Goal: Transaction & Acquisition: Purchase product/service

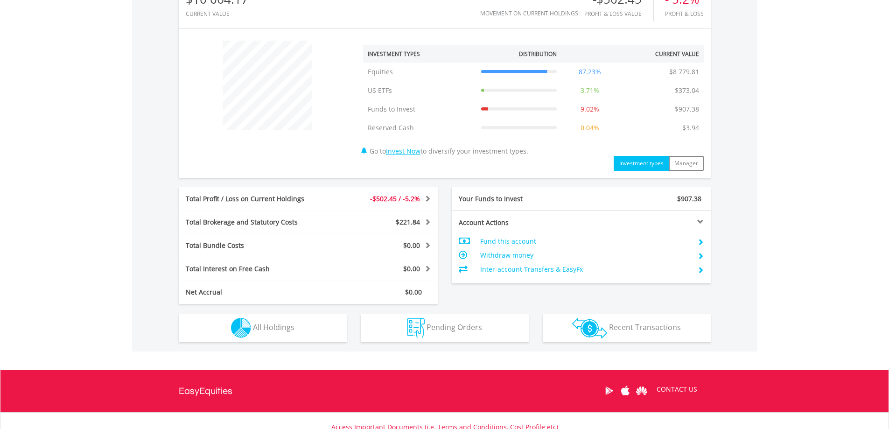
scroll to position [398, 0]
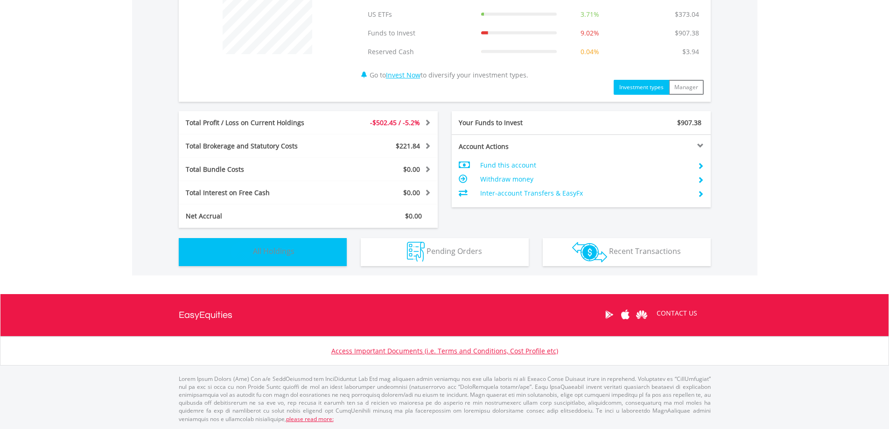
click at [271, 255] on span "All Holdings" at bounding box center [274, 251] width 42 height 10
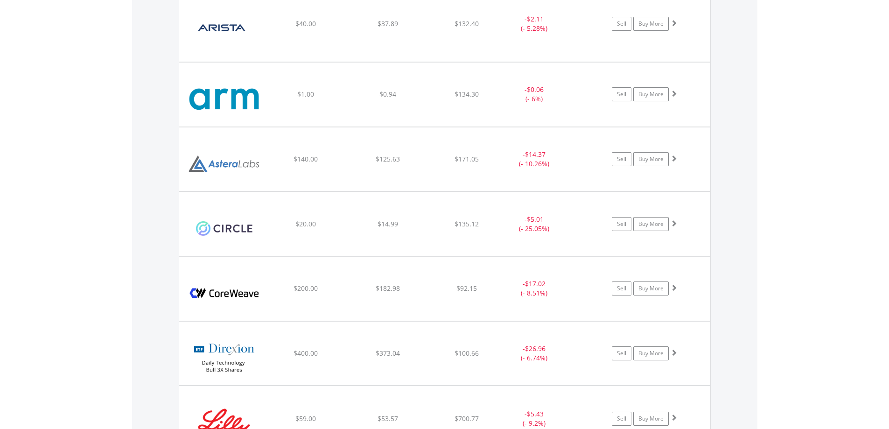
scroll to position [910, 0]
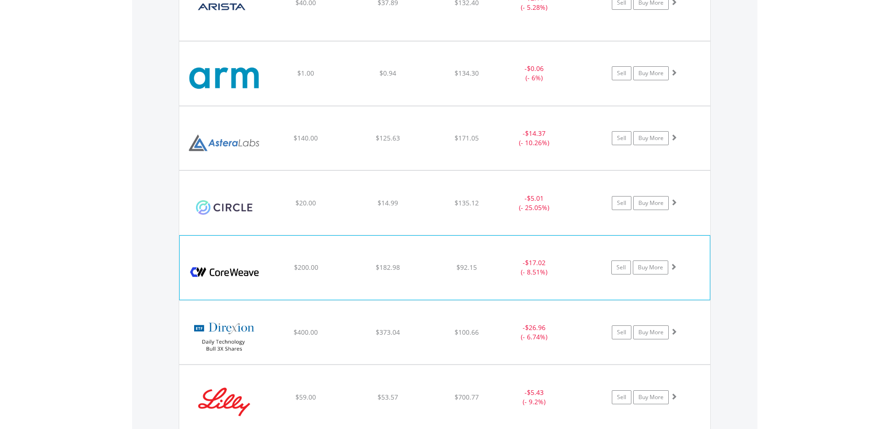
click at [675, 268] on span at bounding box center [673, 266] width 7 height 7
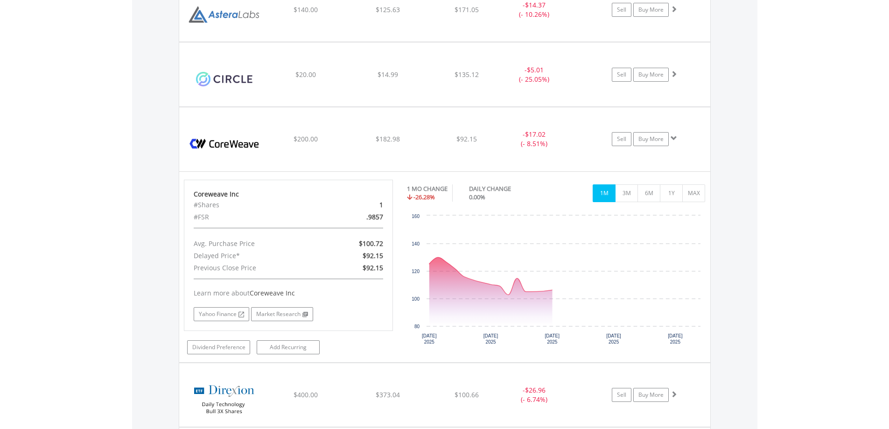
scroll to position [1019, 0]
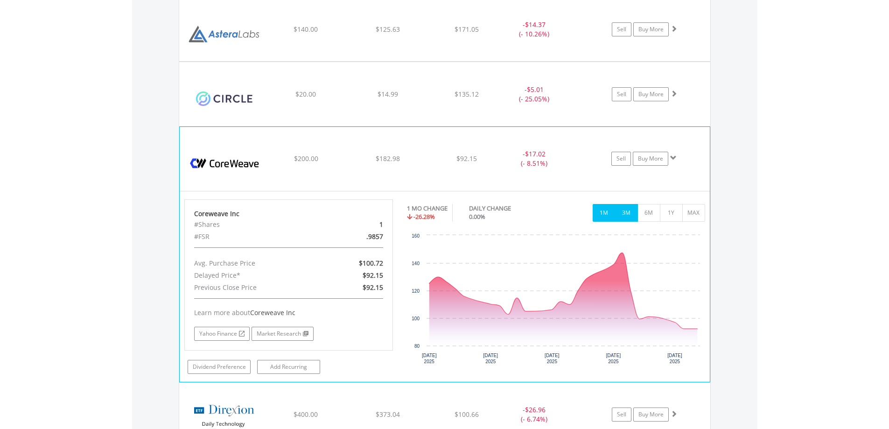
click at [633, 211] on button "3M" at bounding box center [626, 213] width 23 height 18
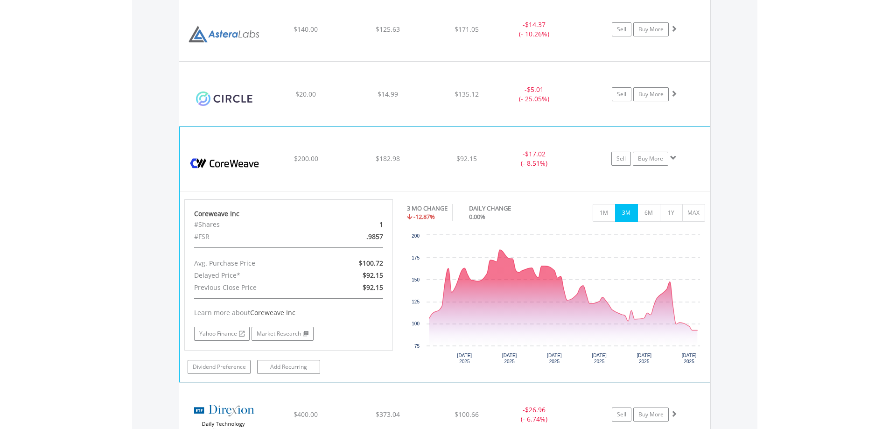
click at [673, 160] on span at bounding box center [673, 158] width 7 height 7
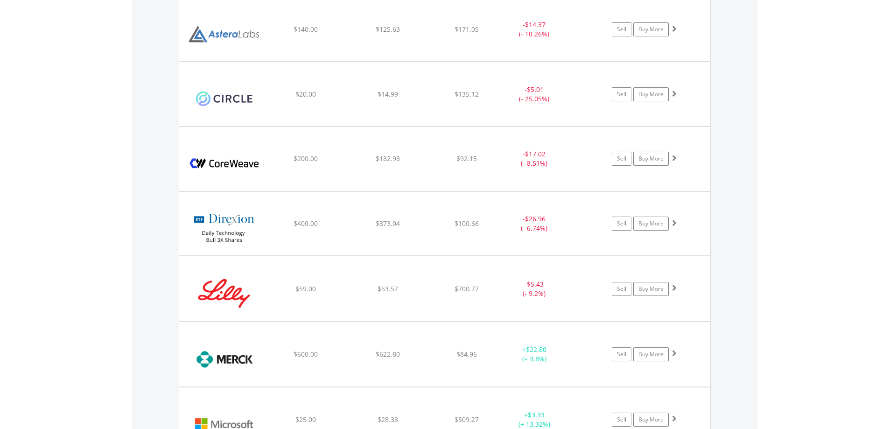
scroll to position [1128, 0]
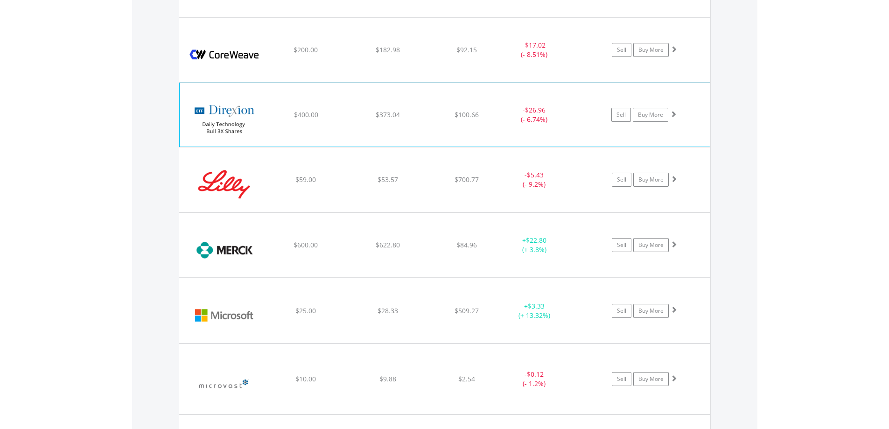
click at [675, 116] on span at bounding box center [673, 114] width 7 height 7
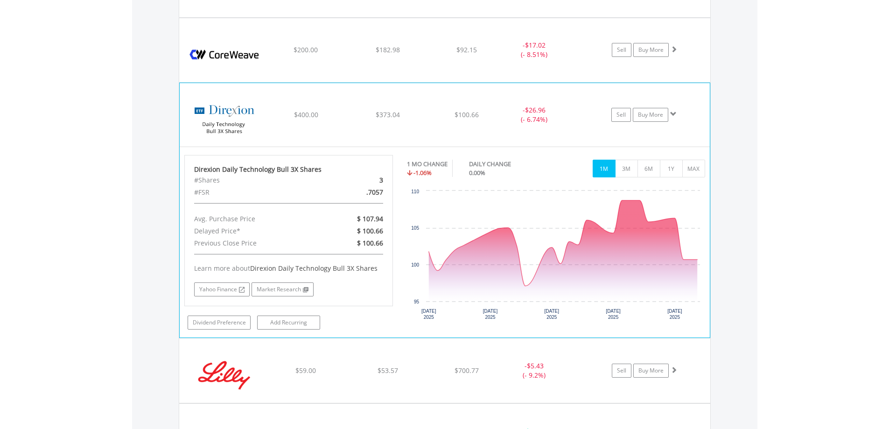
click at [673, 116] on span at bounding box center [673, 114] width 7 height 7
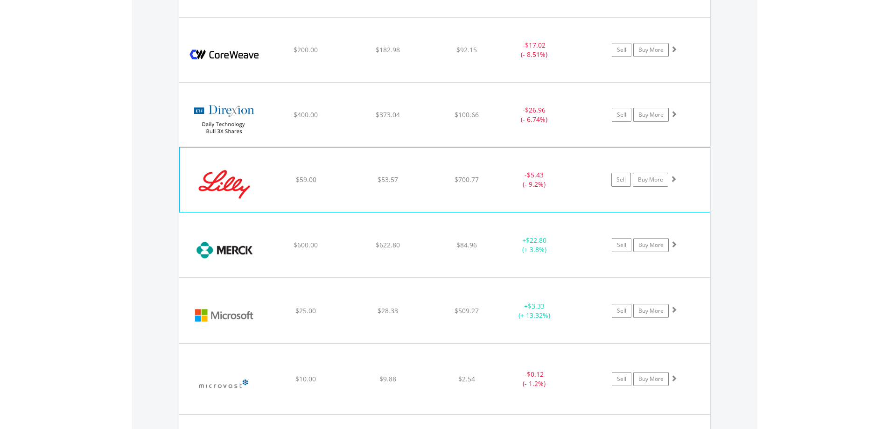
click at [676, 178] on span at bounding box center [673, 179] width 7 height 7
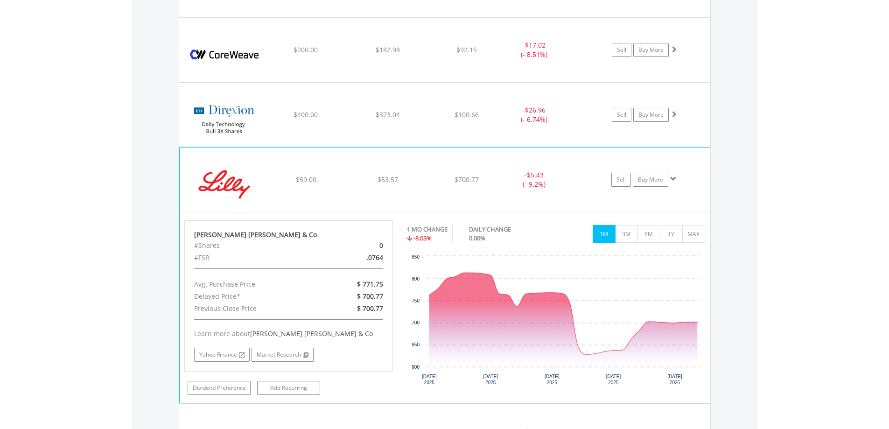
click at [676, 178] on span at bounding box center [673, 179] width 7 height 7
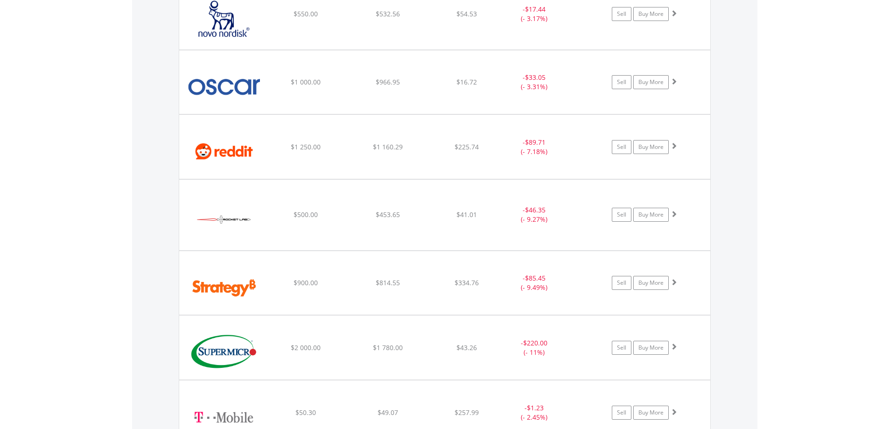
scroll to position [1673, 0]
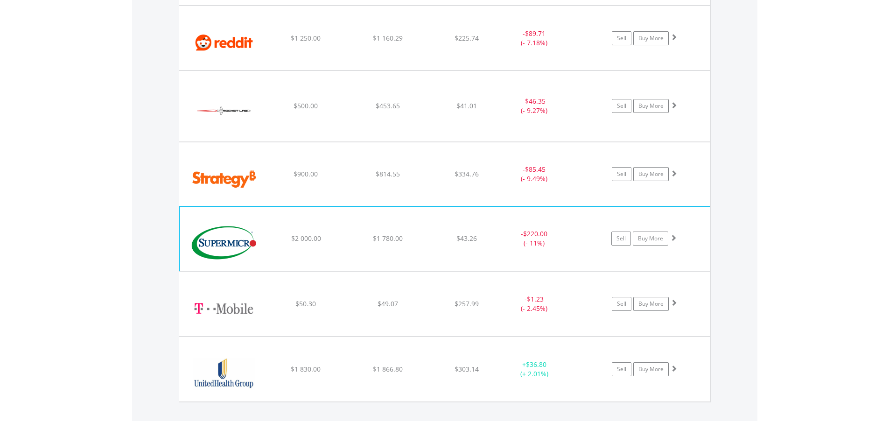
click at [675, 235] on span at bounding box center [673, 237] width 7 height 7
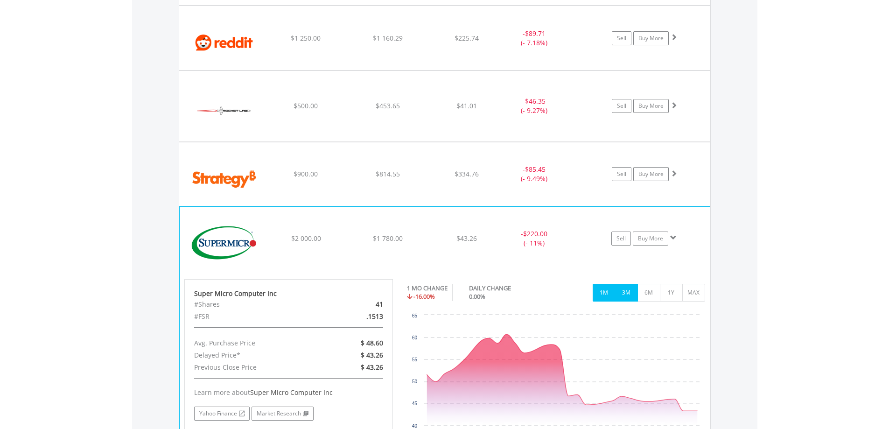
click at [621, 293] on button "3M" at bounding box center [626, 293] width 23 height 18
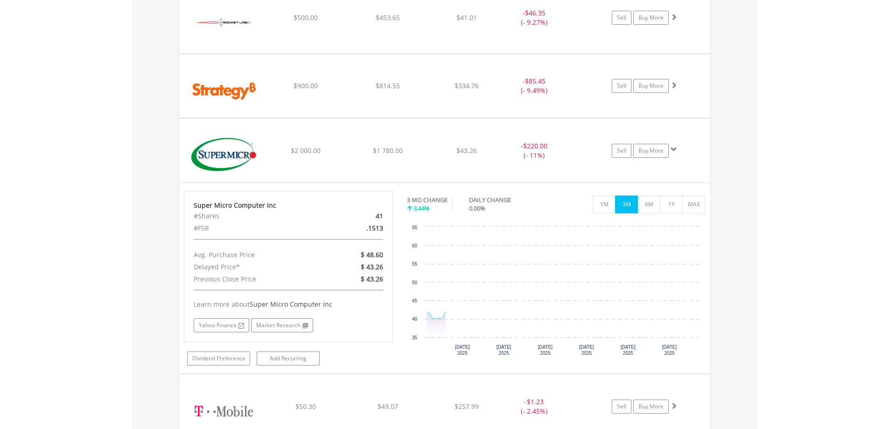
scroll to position [1782, 0]
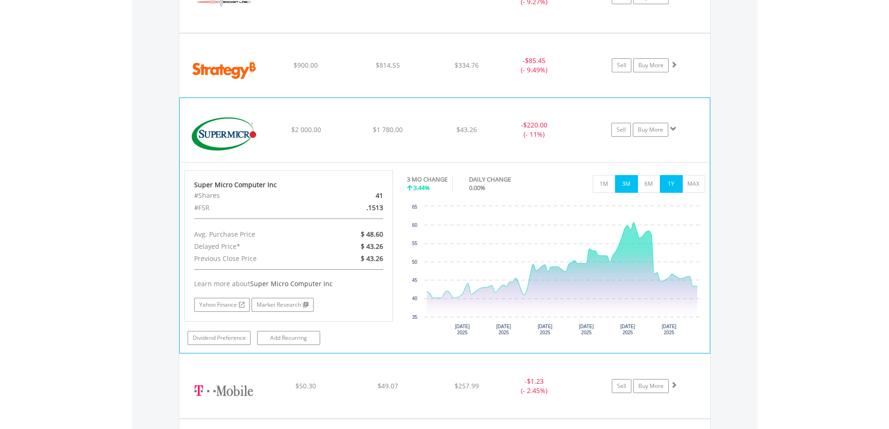
click at [677, 183] on button "1Y" at bounding box center [671, 184] width 23 height 18
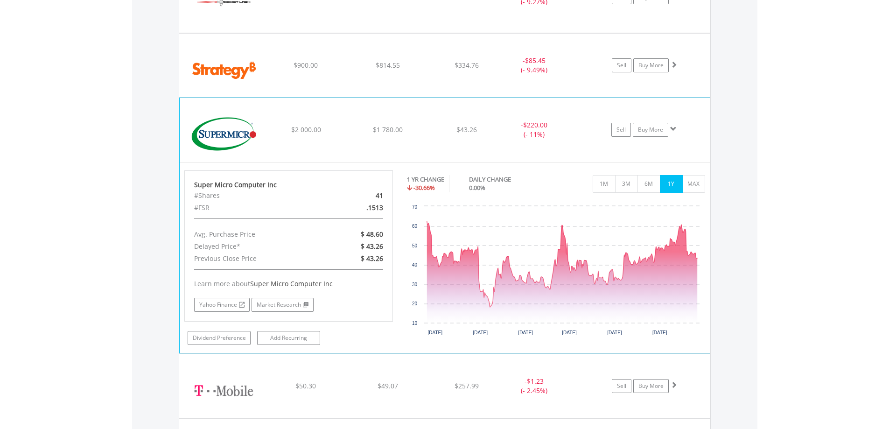
click at [671, 127] on span at bounding box center [673, 129] width 7 height 7
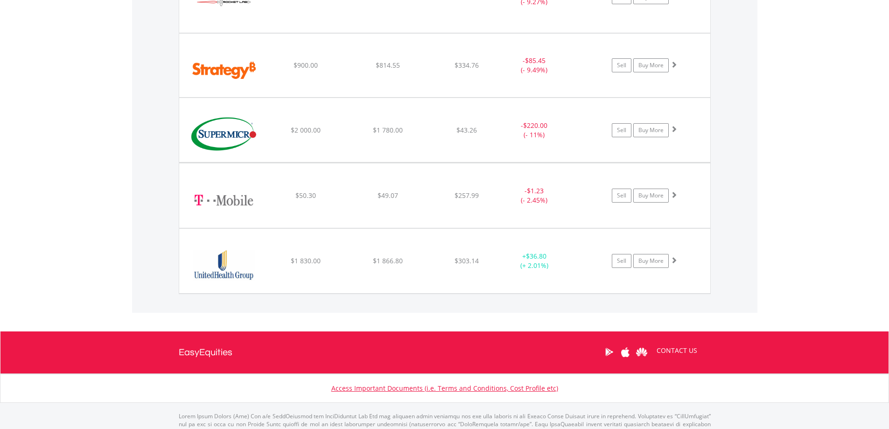
scroll to position [1819, 0]
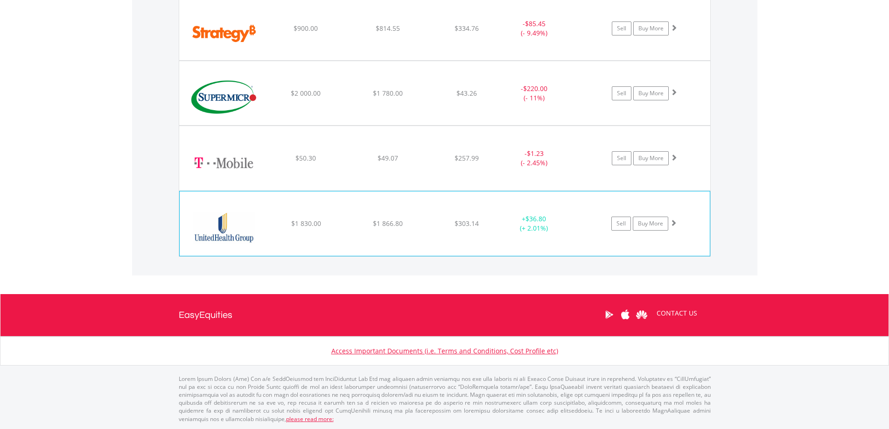
click at [674, 224] on span at bounding box center [673, 222] width 7 height 7
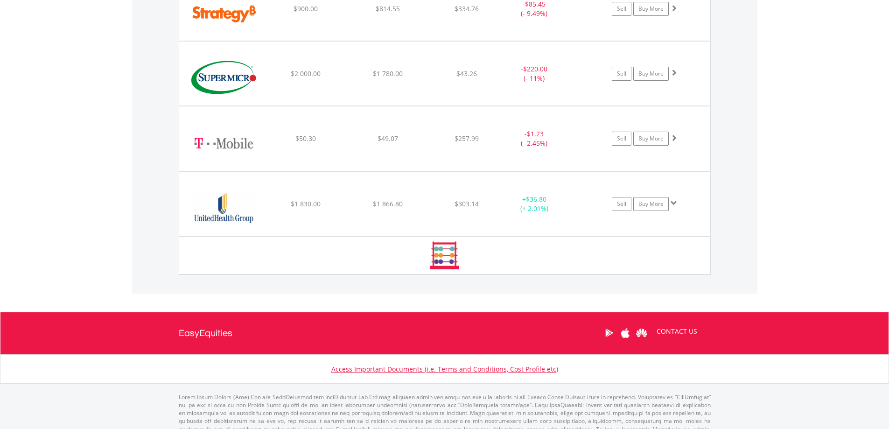
scroll to position [1856, 0]
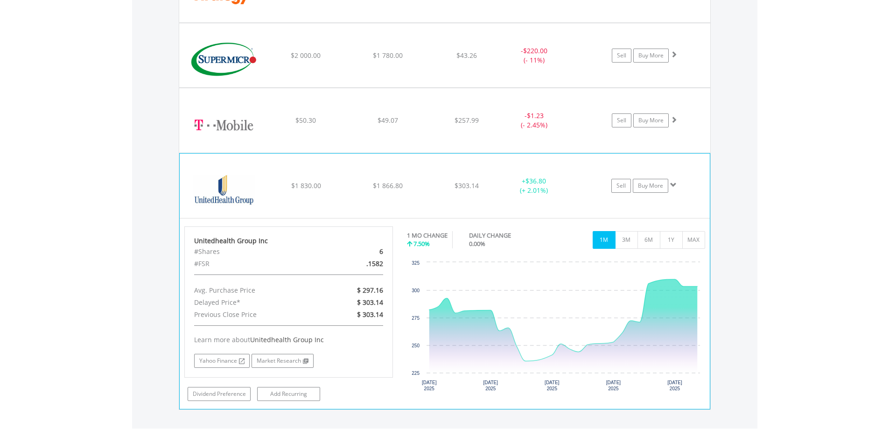
click at [673, 184] on span at bounding box center [673, 185] width 7 height 7
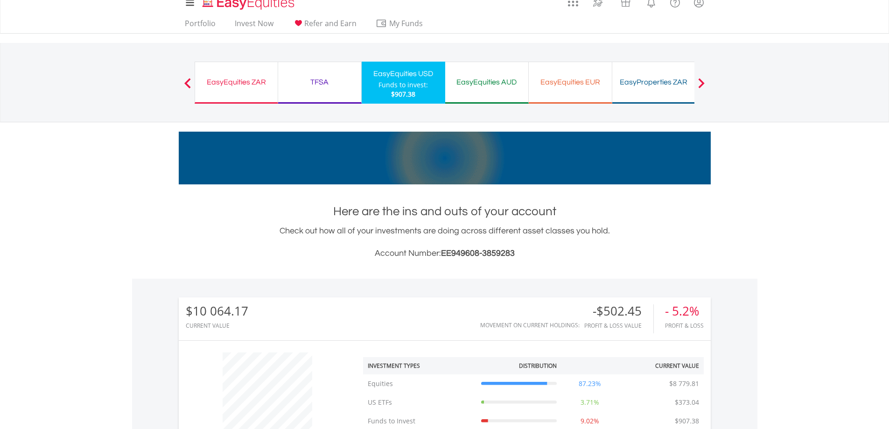
scroll to position [0, 0]
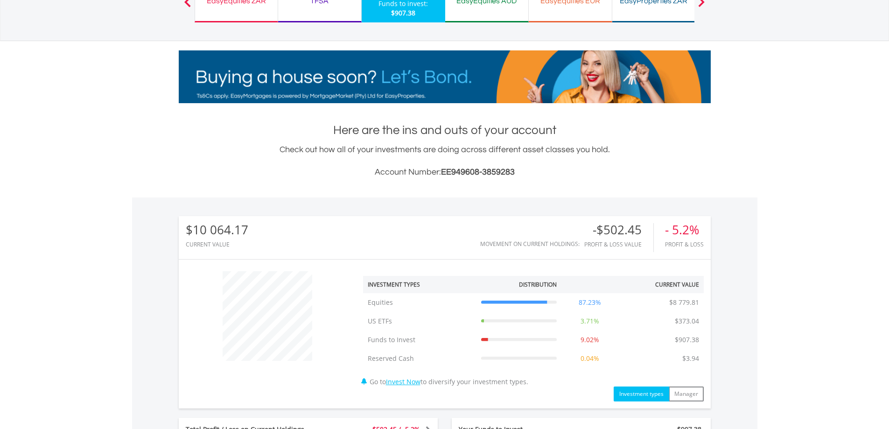
scroll to position [327, 0]
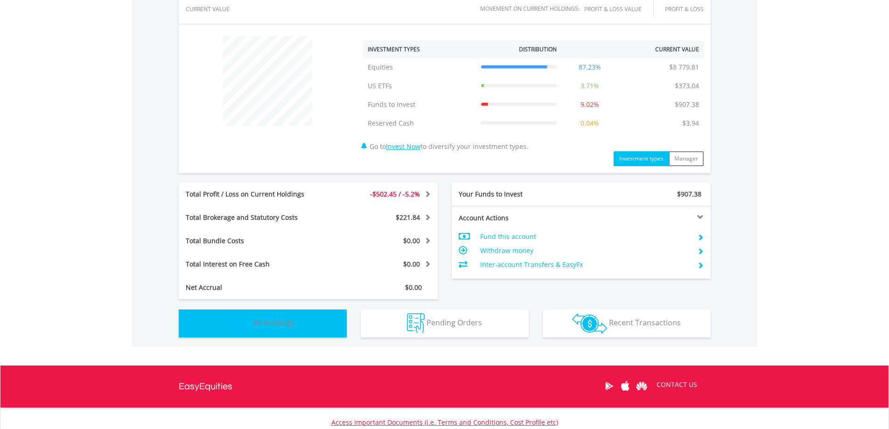
click at [261, 326] on span "All Holdings" at bounding box center [274, 323] width 42 height 10
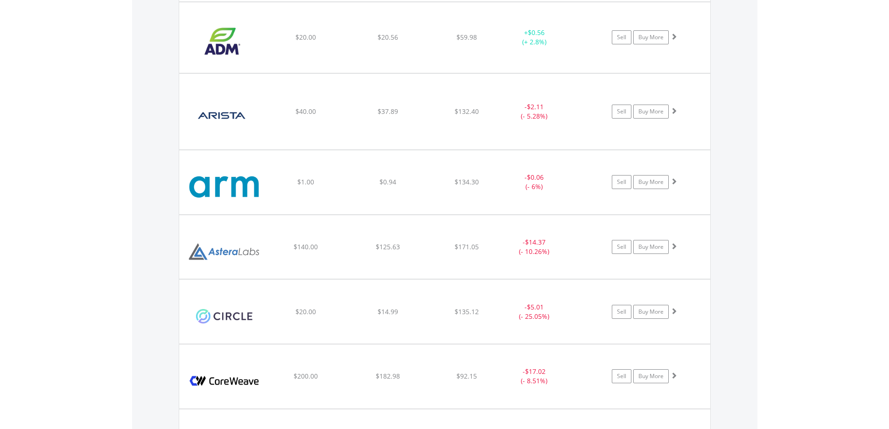
scroll to position [819, 0]
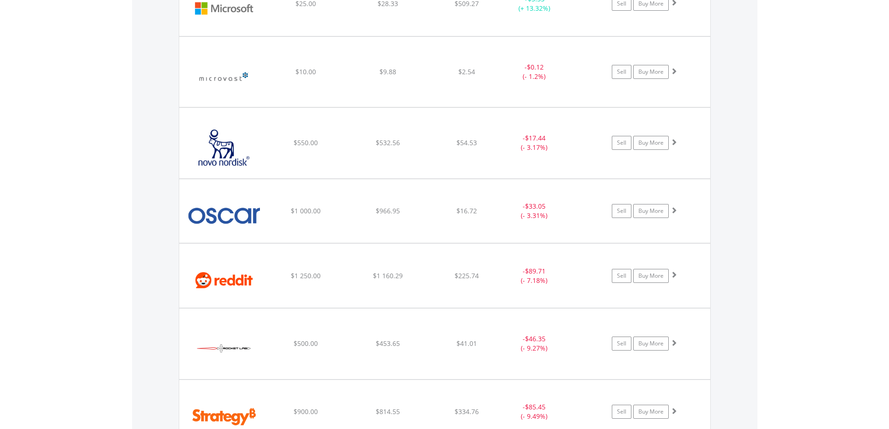
scroll to position [1472, 0]
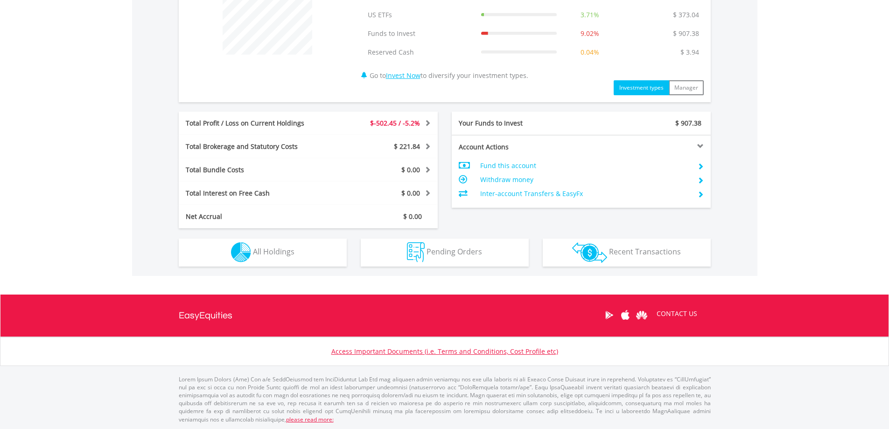
scroll to position [398, 0]
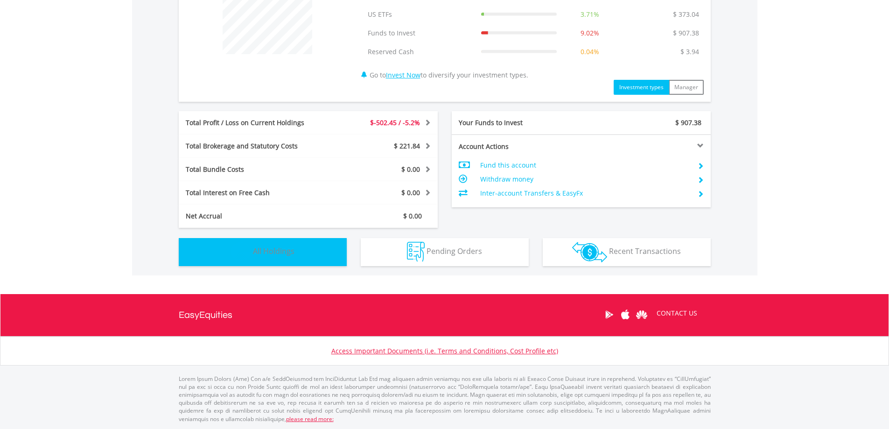
click at [278, 258] on button "Holdings All Holdings" at bounding box center [263, 252] width 168 height 28
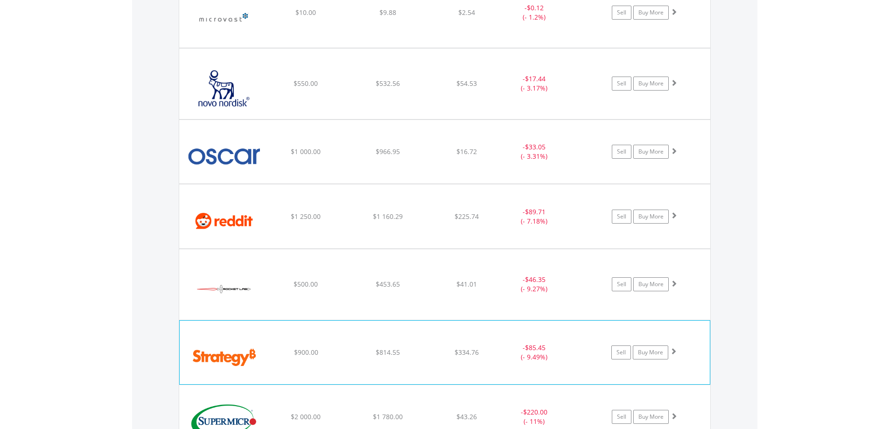
scroll to position [1568, 0]
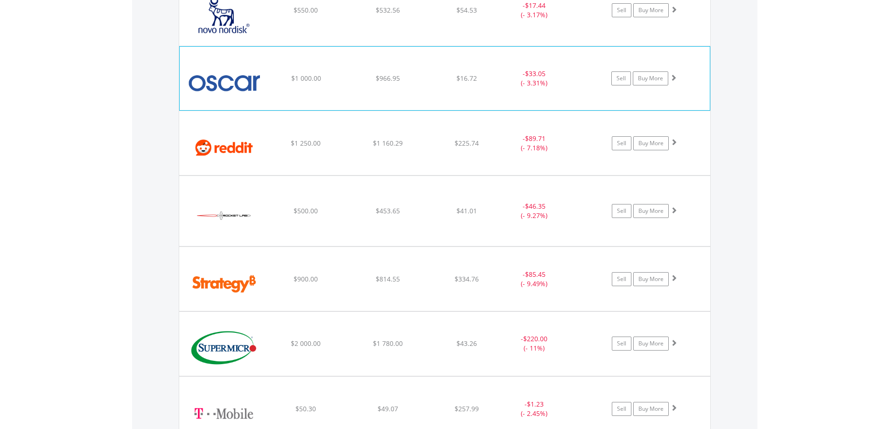
click at [676, 77] on span at bounding box center [673, 77] width 7 height 7
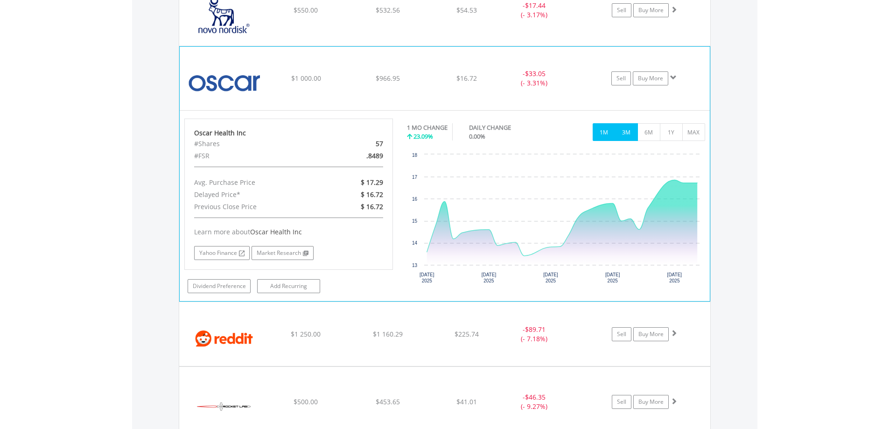
click at [629, 131] on button "3M" at bounding box center [626, 132] width 23 height 18
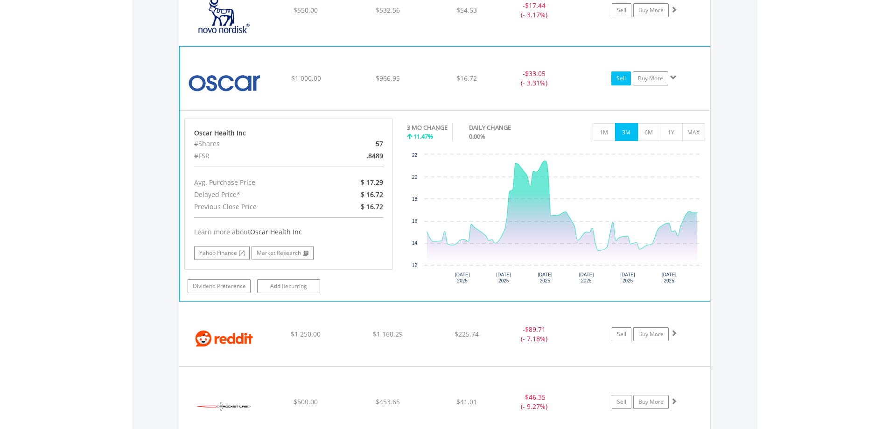
click at [624, 78] on link "Sell" at bounding box center [622, 78] width 20 height 14
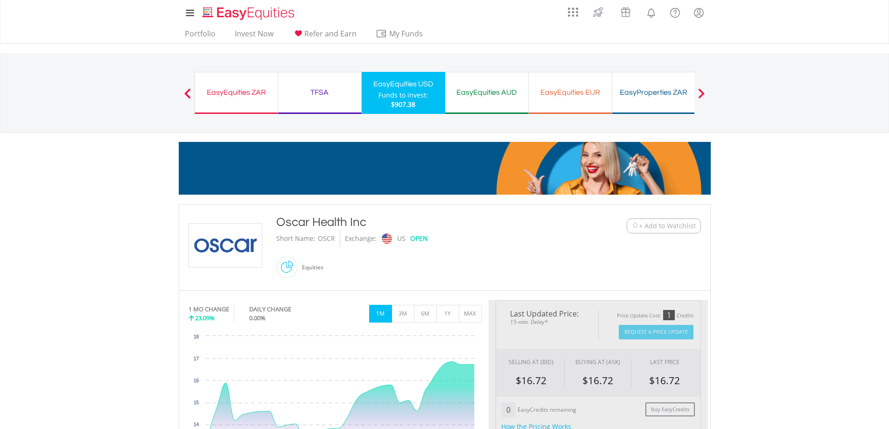
type input "******"
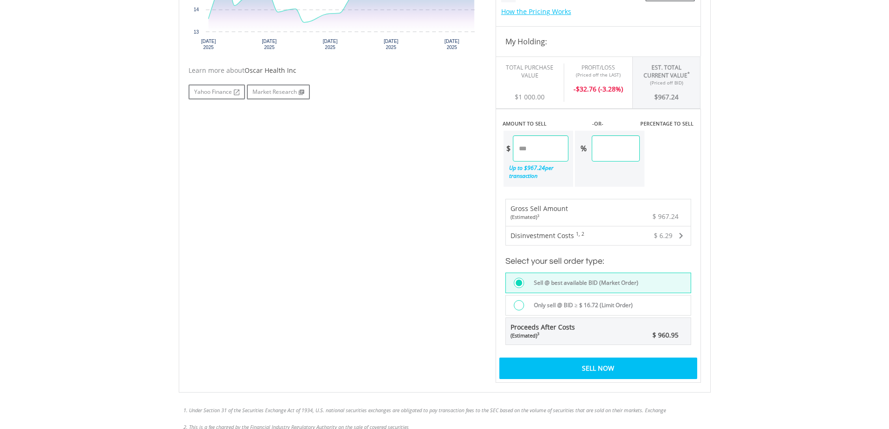
scroll to position [436, 0]
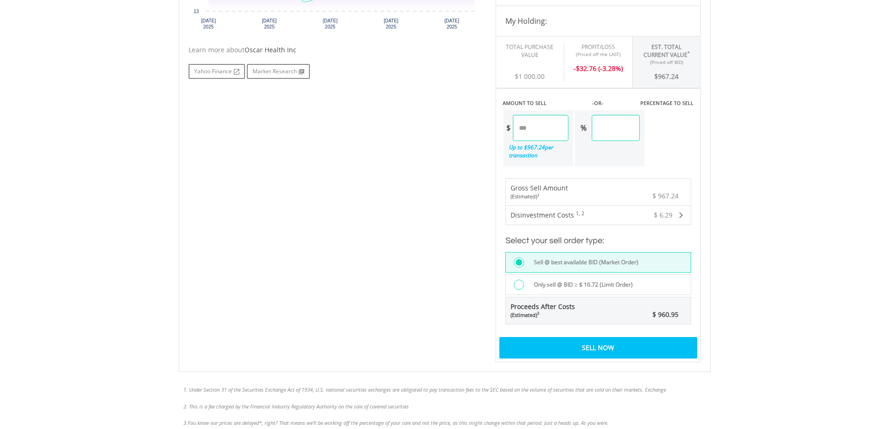
click at [519, 285] on div at bounding box center [519, 285] width 10 height 10
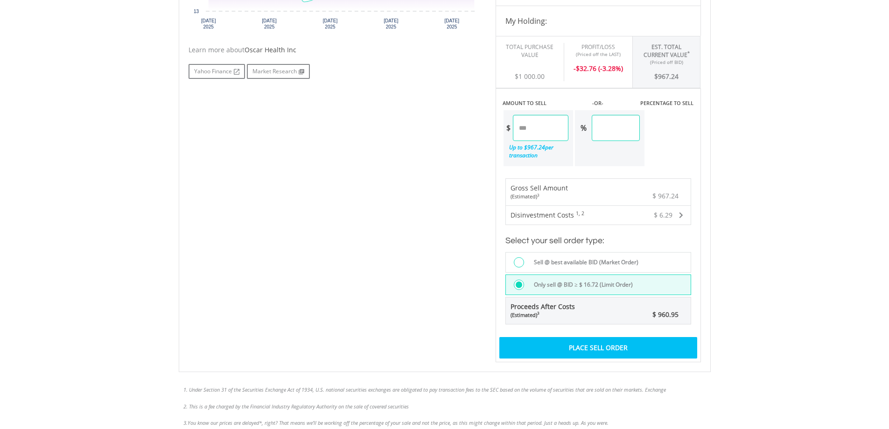
drag, startPoint x: 636, startPoint y: 132, endPoint x: 617, endPoint y: 136, distance: 19.1
click at [597, 132] on div "% ******" at bounding box center [607, 128] width 65 height 26
type input "**"
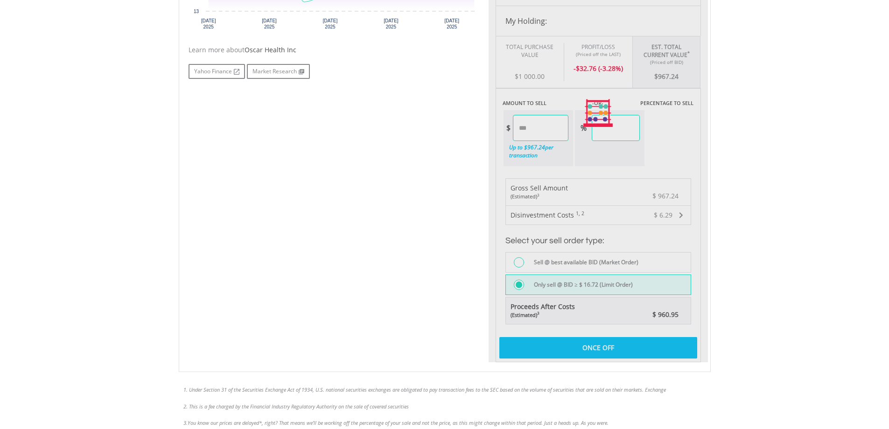
click at [771, 145] on body "My Investments Invest Now New Listings Sell My Recurring Investments Pending Or…" at bounding box center [444, 85] width 889 height 1043
type input "******"
type input "*****"
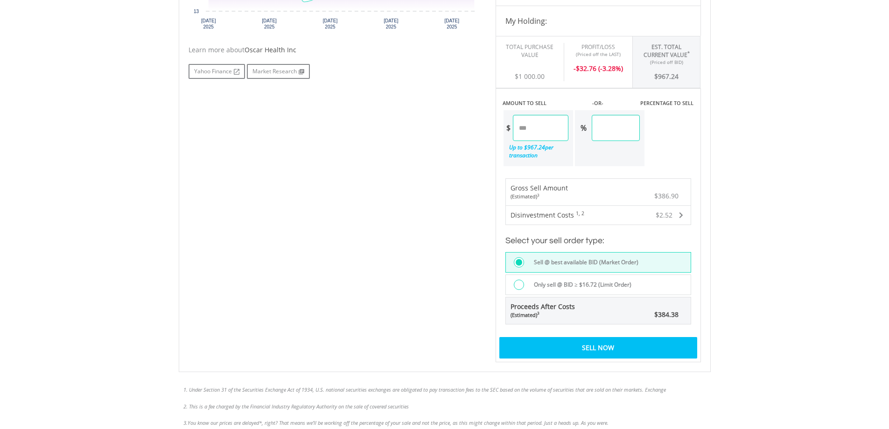
click at [567, 285] on label "Only sell @ BID ≥ $16.72 (Limit Order)" at bounding box center [580, 285] width 103 height 10
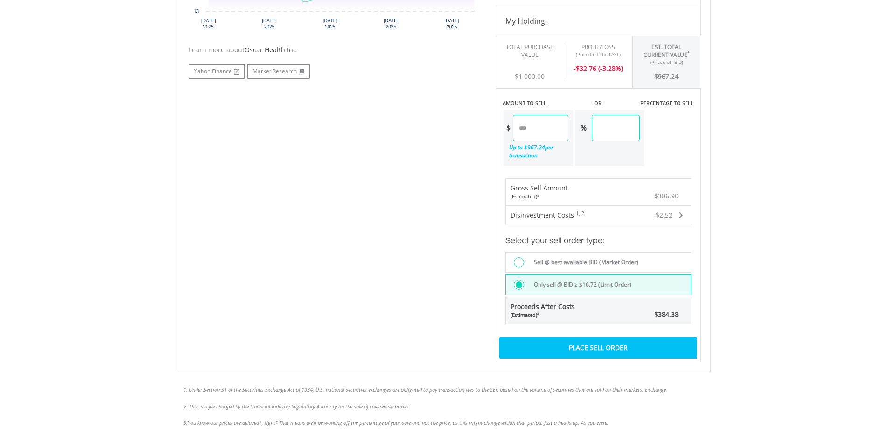
click at [595, 349] on div "Place Sell Order" at bounding box center [599, 347] width 198 height 21
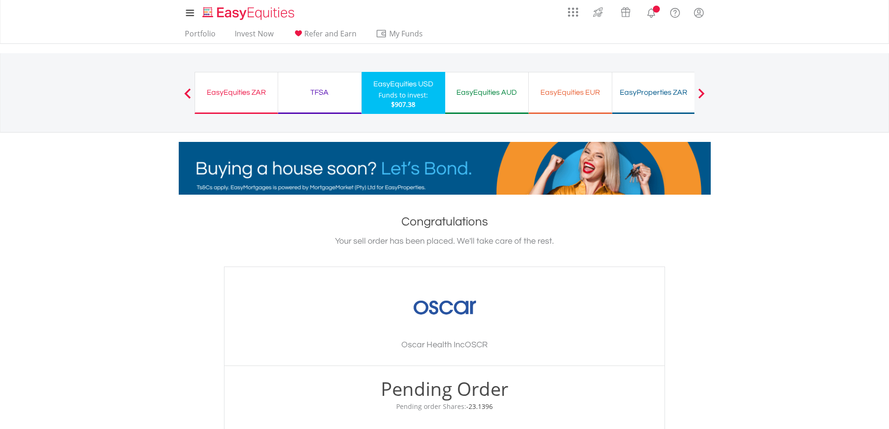
click at [792, 273] on body "My Investments Invest Now New Listings Sell My Recurring Investments Pending Or…" at bounding box center [444, 335] width 889 height 671
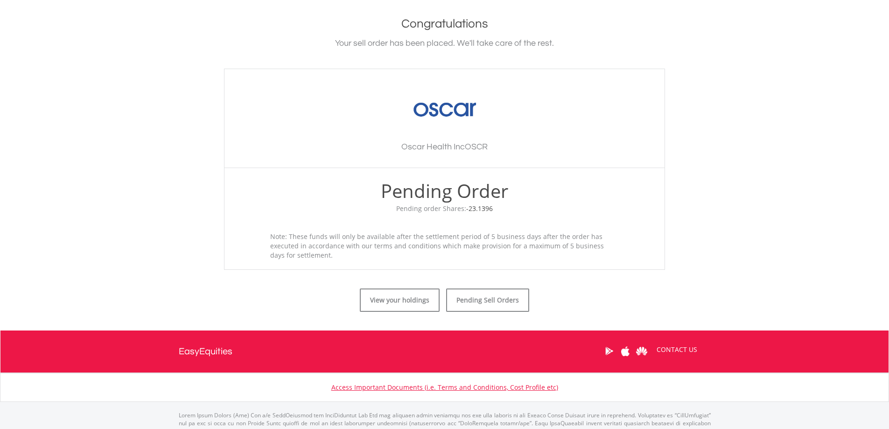
scroll to position [218, 0]
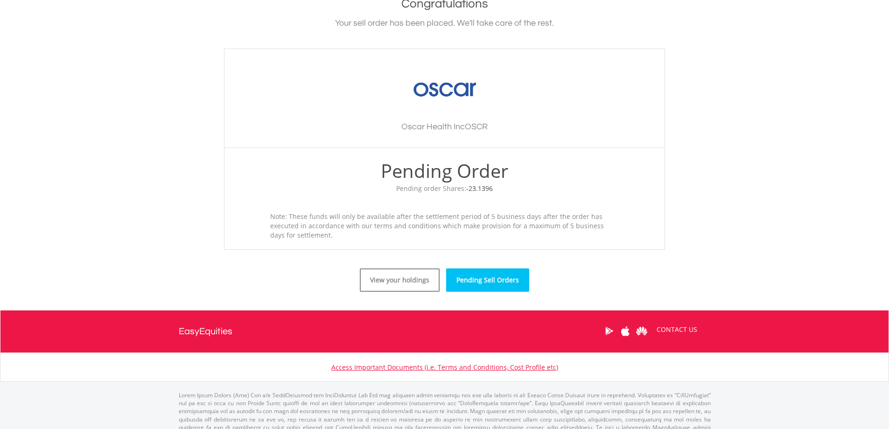
click at [482, 275] on link "Pending Sell Orders" at bounding box center [487, 279] width 83 height 23
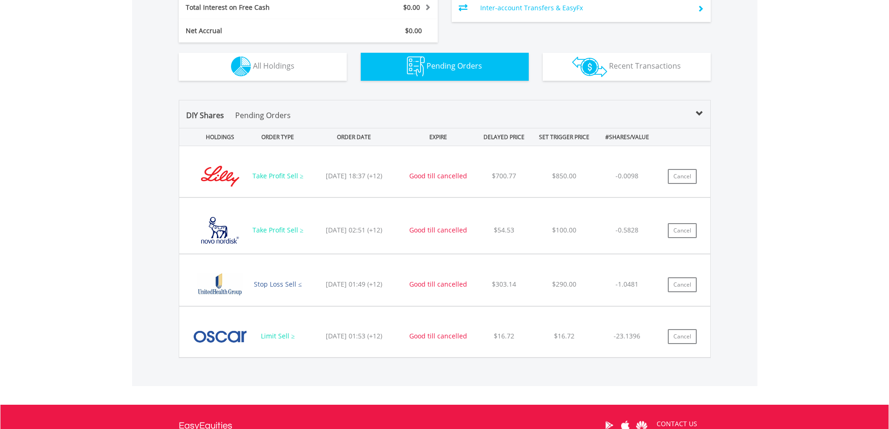
scroll to position [90, 177]
click at [683, 336] on button "Cancel" at bounding box center [682, 336] width 29 height 15
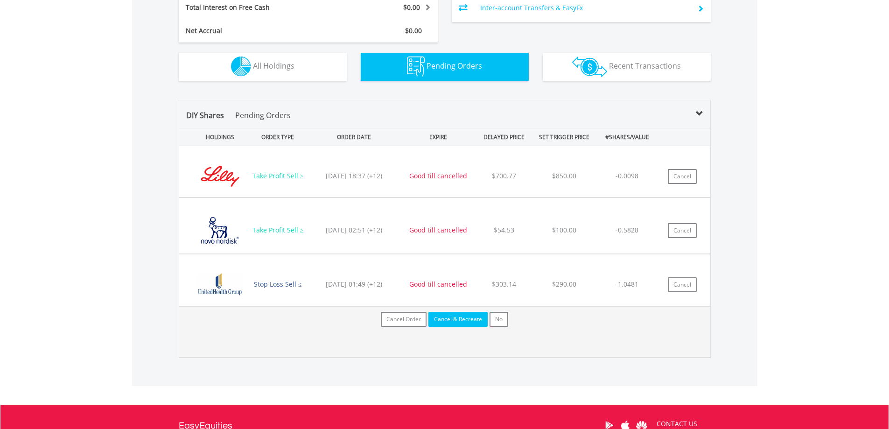
click at [455, 319] on button "Cancel & Recreate" at bounding box center [458, 319] width 59 height 15
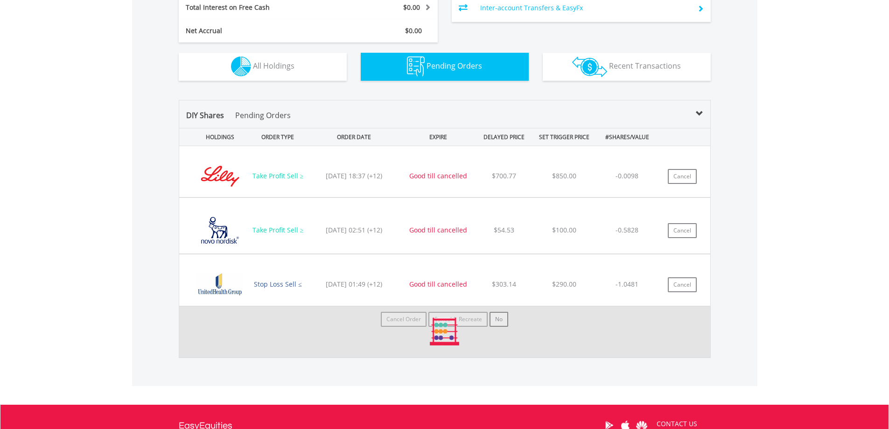
click at [732, 197] on div "DIY Shares Pending Orders HOLDINGS ORDER TYPE ORDER DATE EXPIRE DELAYED PRICE S…" at bounding box center [445, 238] width 626 height 296
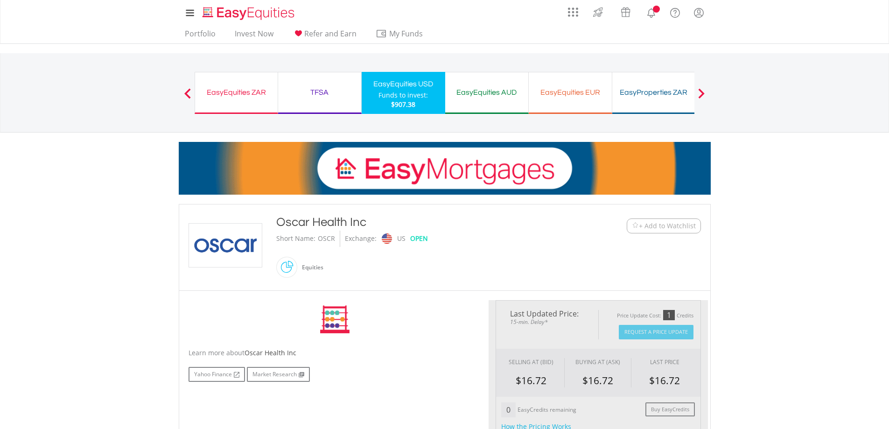
type input "******"
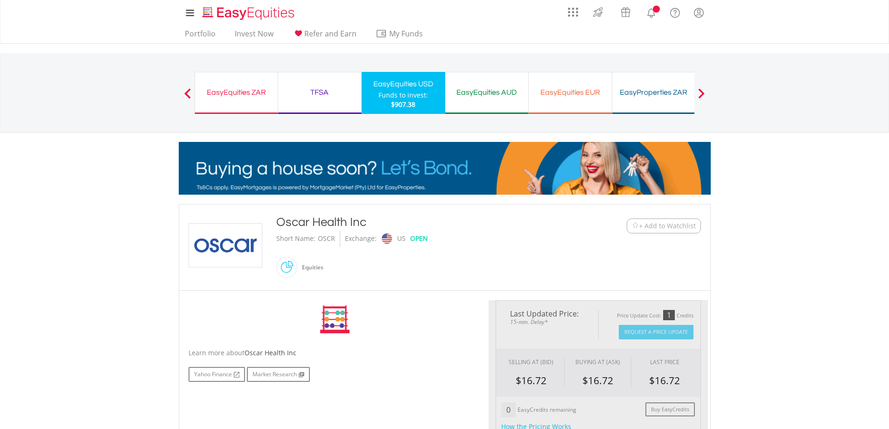
type input "******"
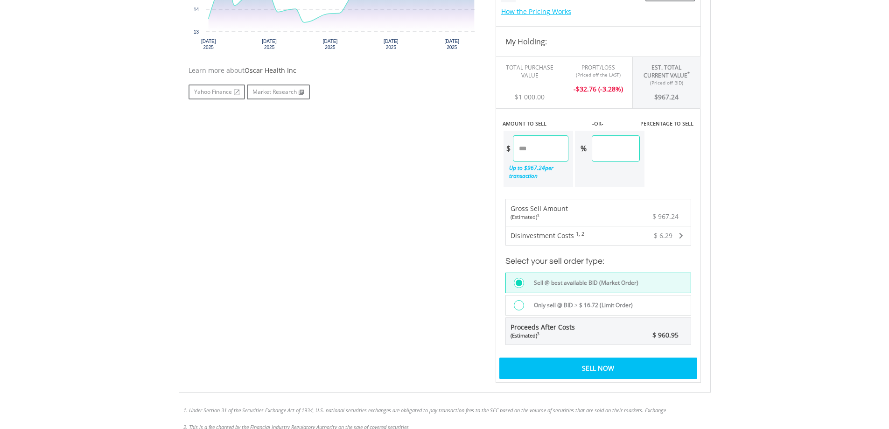
scroll to position [436, 0]
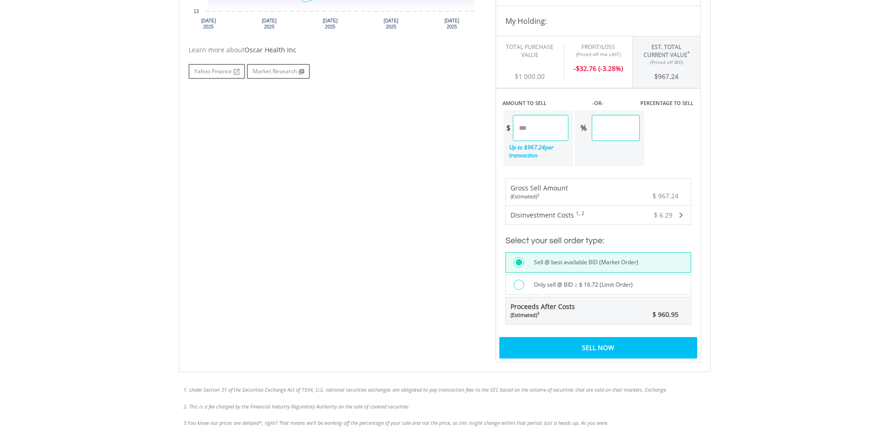
drag, startPoint x: 516, startPoint y: 281, endPoint x: 529, endPoint y: 286, distance: 14.0
click at [516, 281] on div at bounding box center [519, 285] width 10 height 10
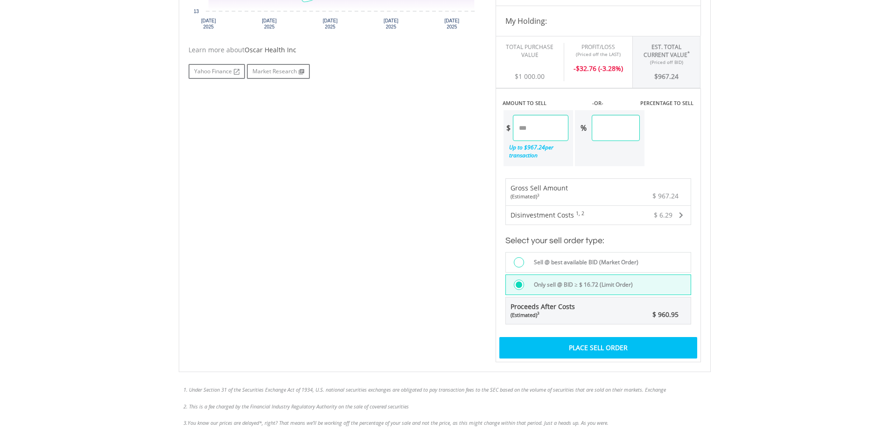
click at [599, 346] on div "Place Sell Order" at bounding box center [599, 347] width 198 height 21
